Goal: Task Accomplishment & Management: Use online tool/utility

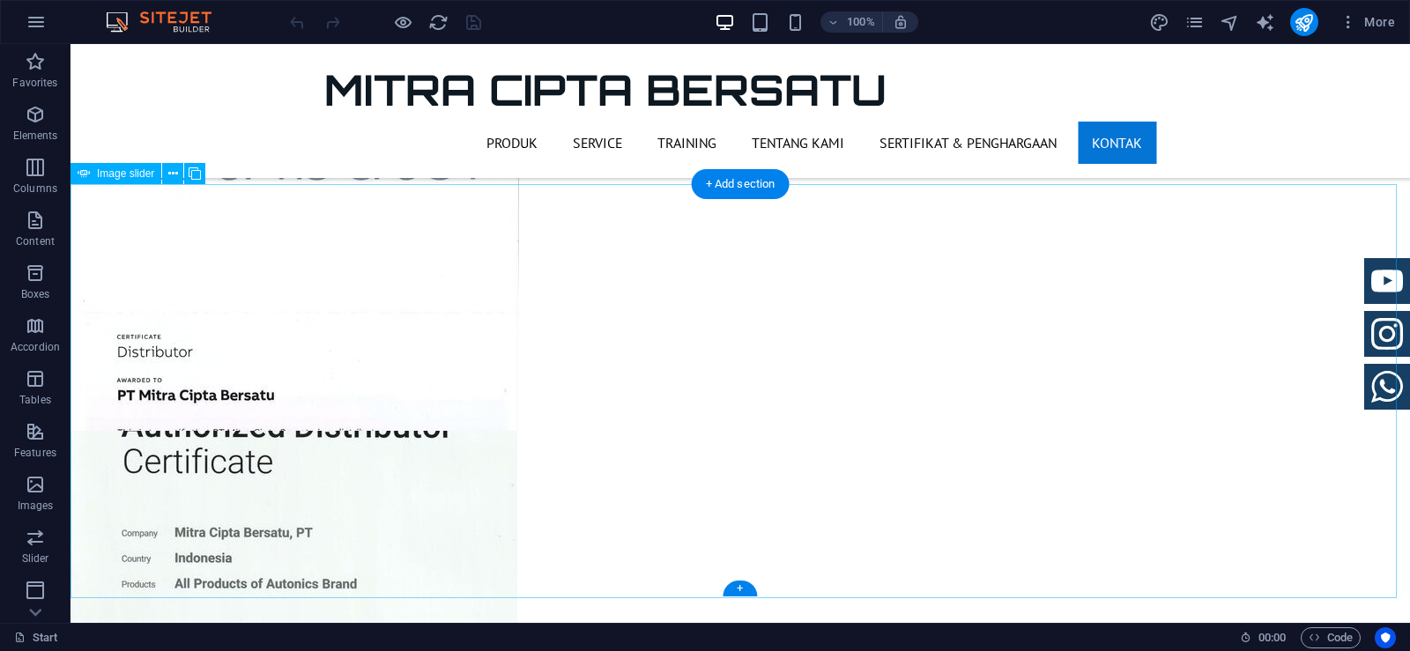
scroll to position [4138, 0]
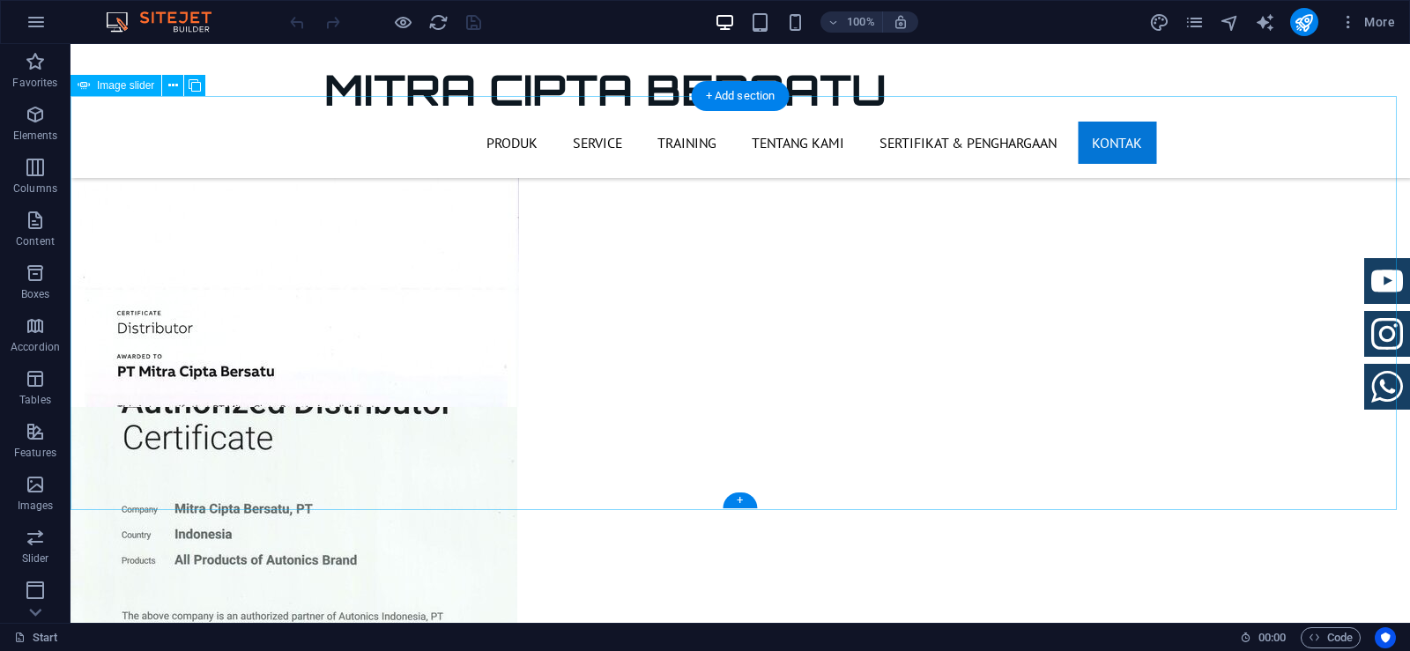
click at [169, 88] on icon at bounding box center [173, 86] width 10 height 19
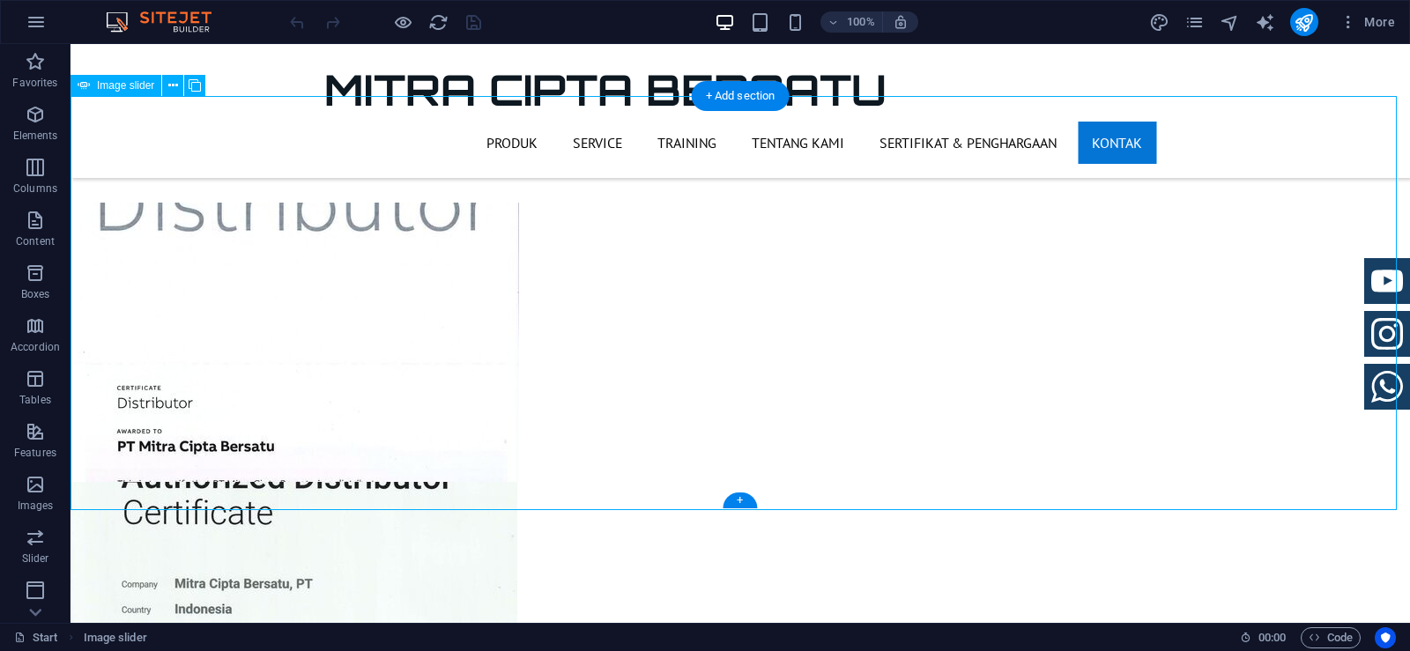
scroll to position [3962, 0]
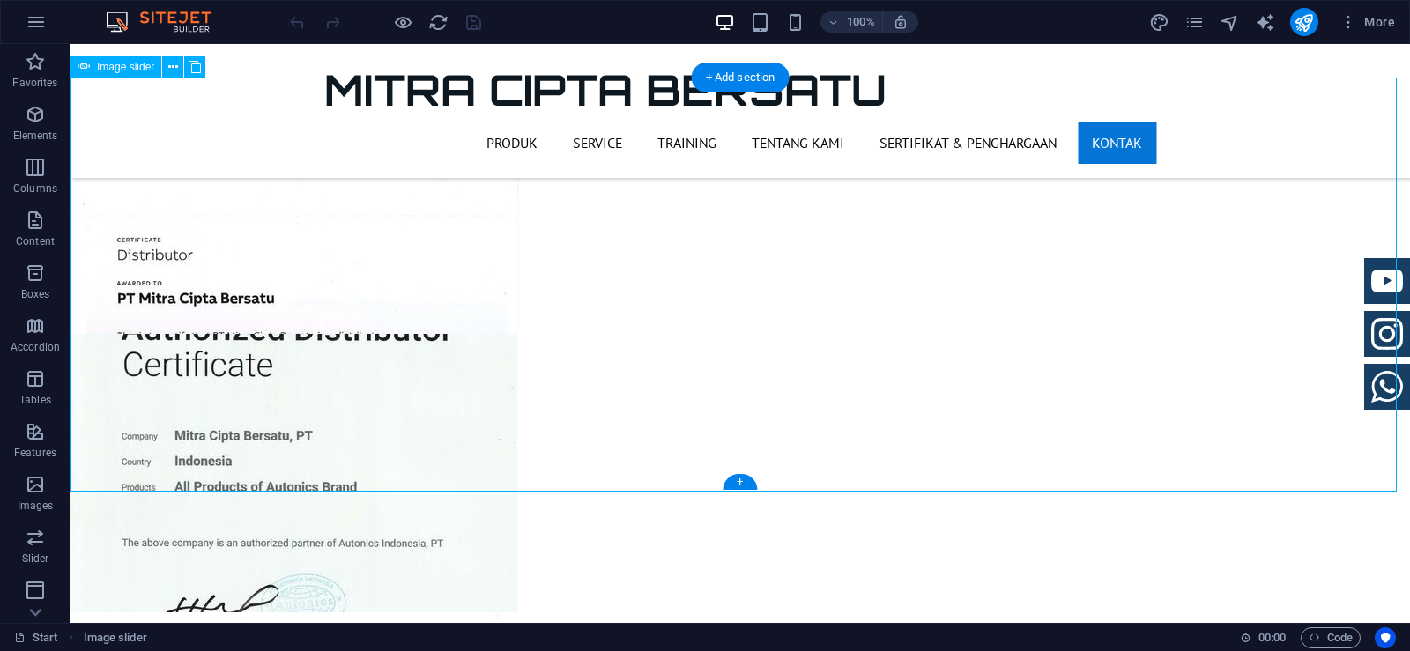
scroll to position [4226, 0]
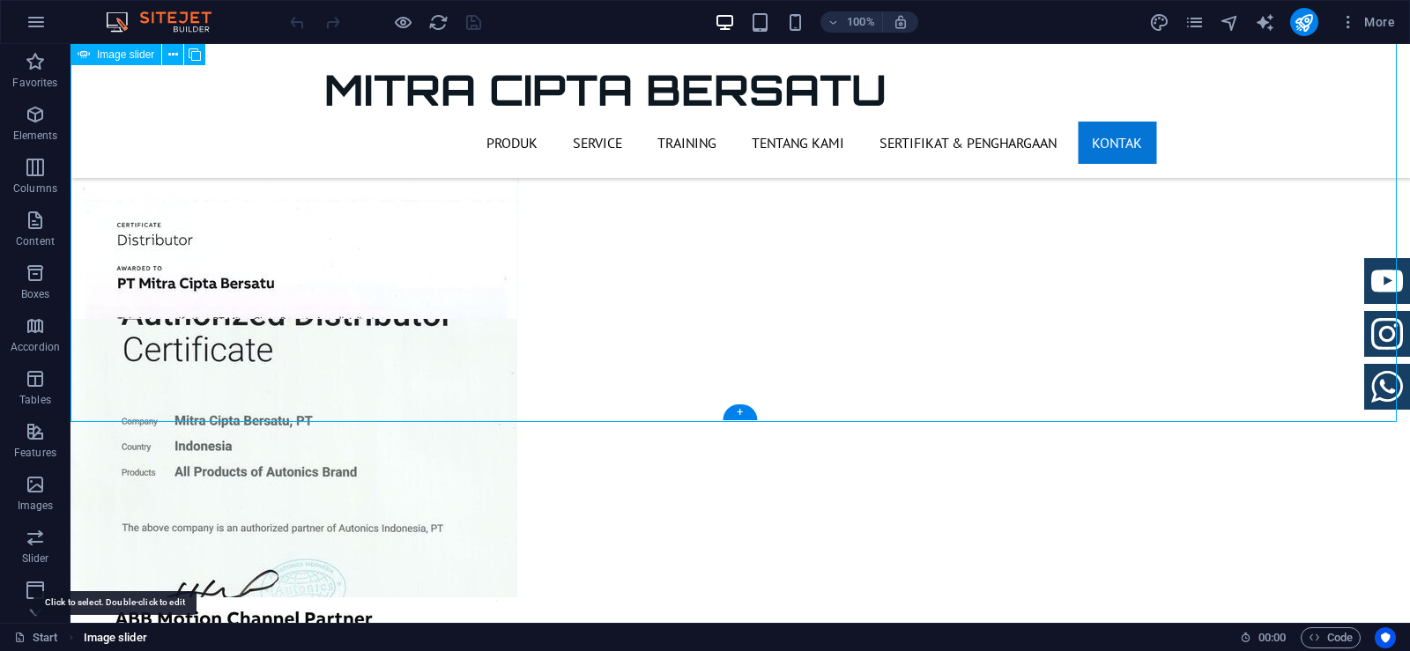
click at [116, 638] on span "Image slider" at bounding box center [115, 638] width 63 height 21
select select "ms"
select select "s"
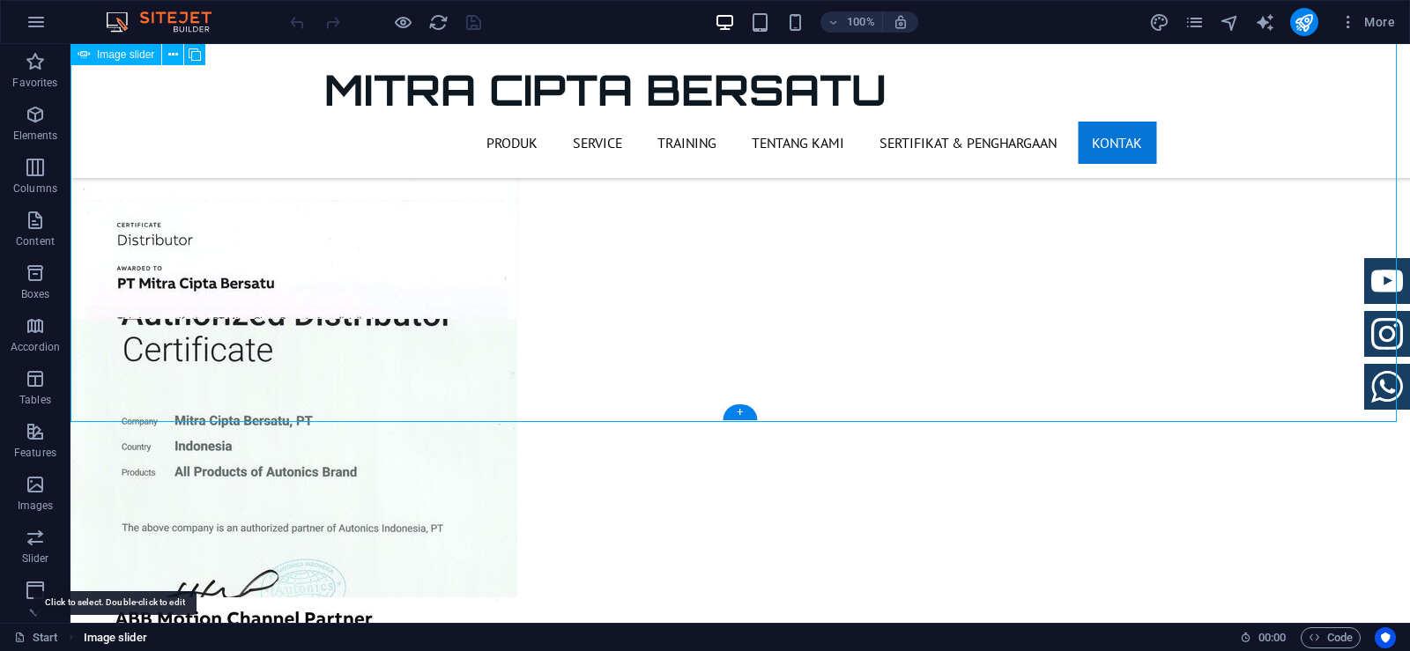
select select "progressive"
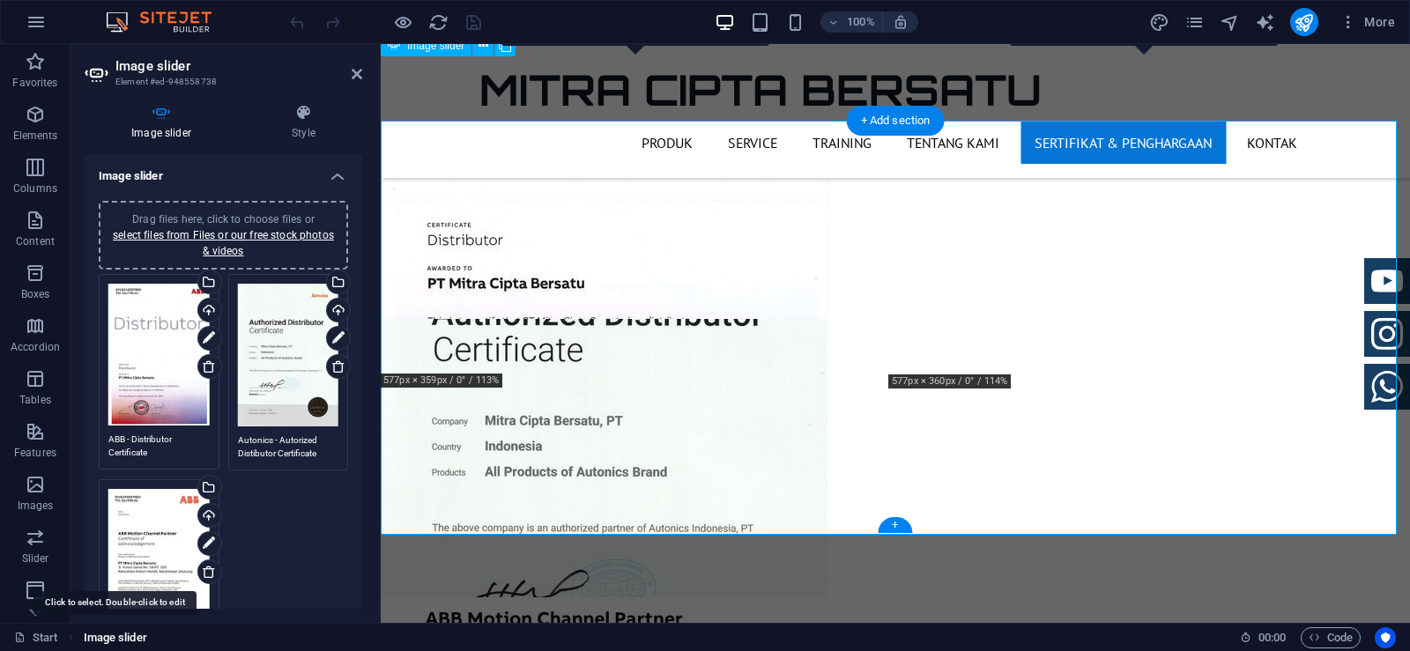
scroll to position [4113, 0]
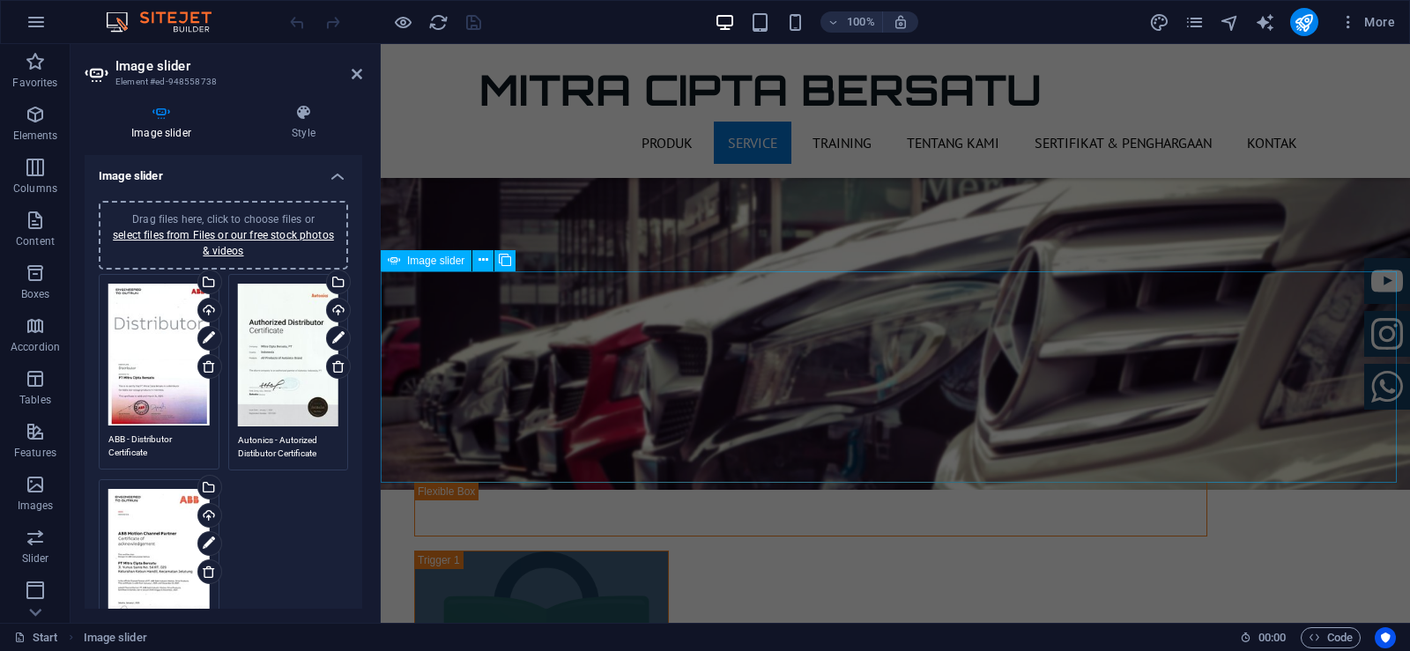
scroll to position [2527, 0]
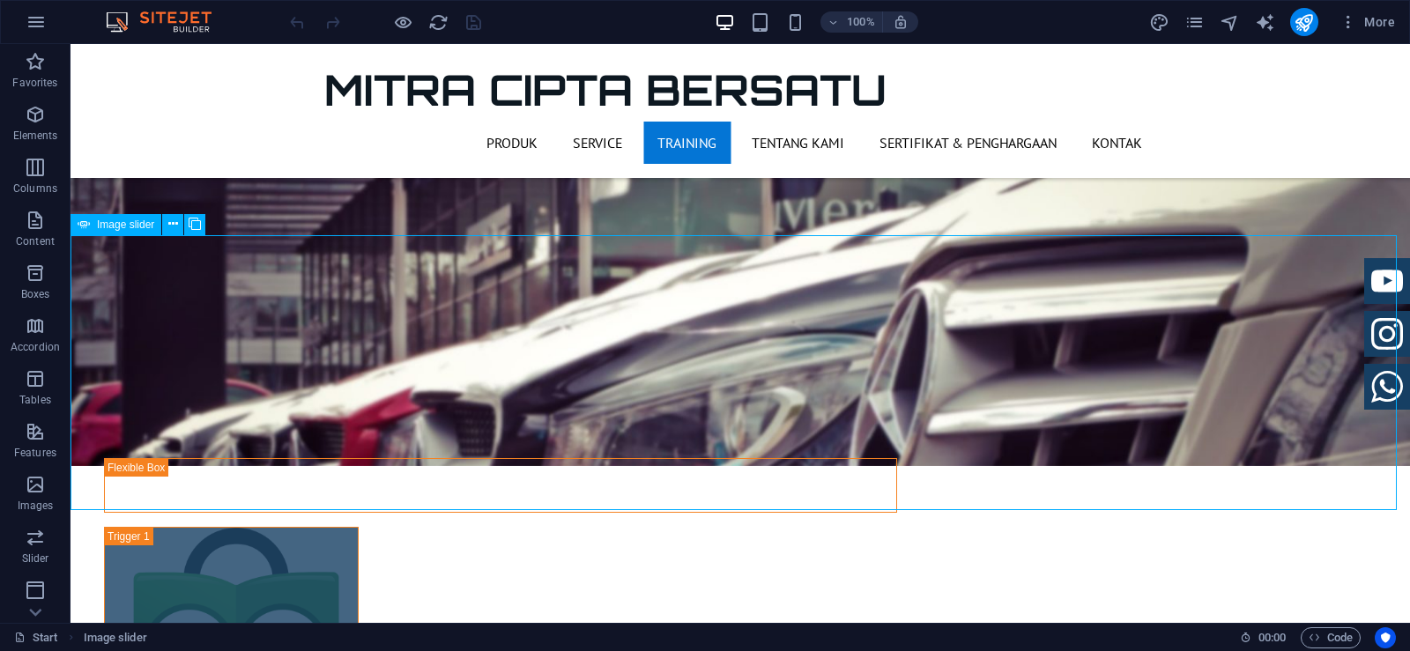
click at [99, 224] on span "Image slider" at bounding box center [125, 224] width 57 height 11
click at [134, 635] on span "Image slider" at bounding box center [115, 638] width 63 height 21
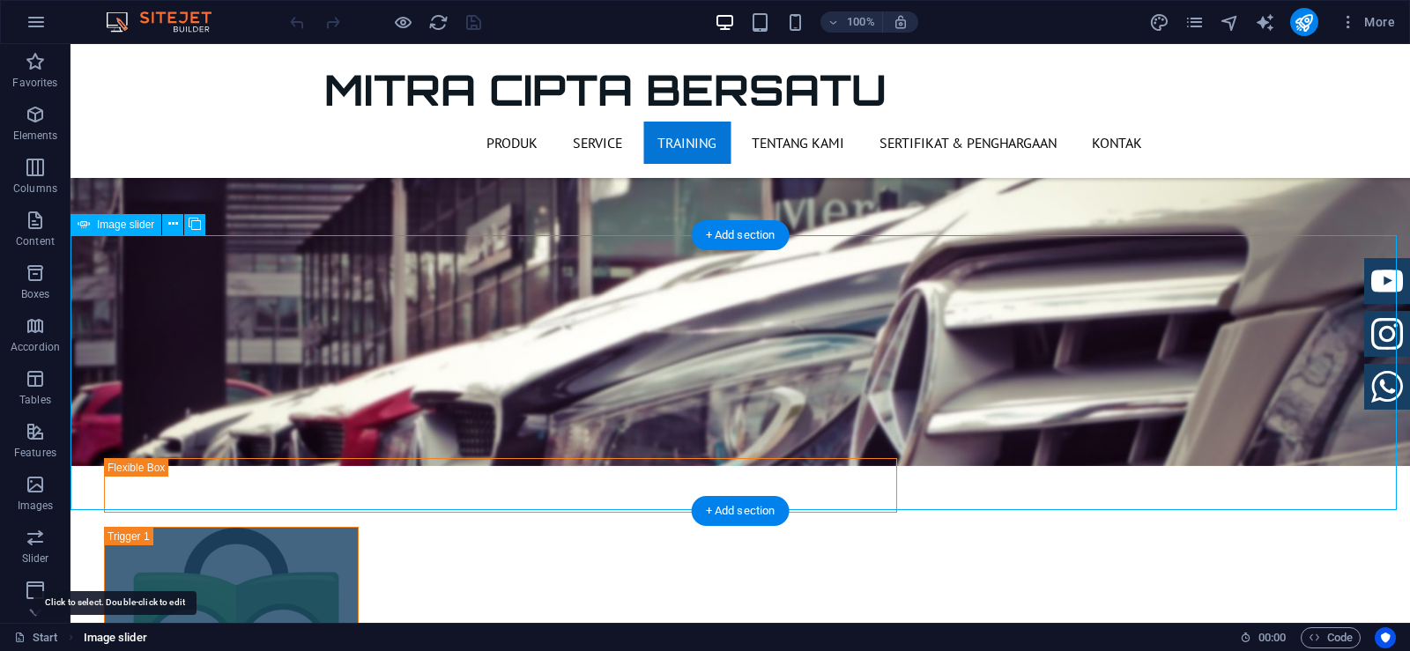
click at [134, 635] on span "Image slider" at bounding box center [115, 638] width 63 height 21
select select "ms"
select select "s"
select select "progressive"
